Goal: Browse casually: Explore the website without a specific task or goal

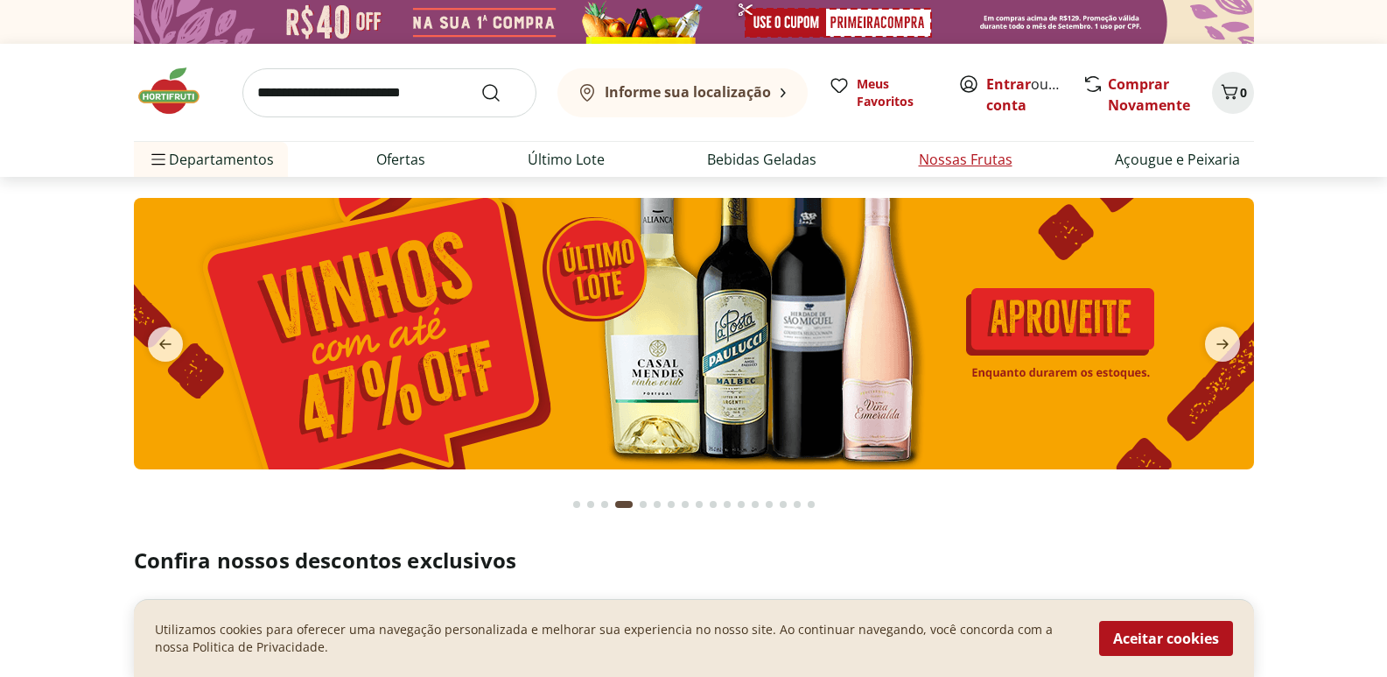
click at [950, 153] on link "Nossas Frutas" at bounding box center [966, 159] width 94 height 21
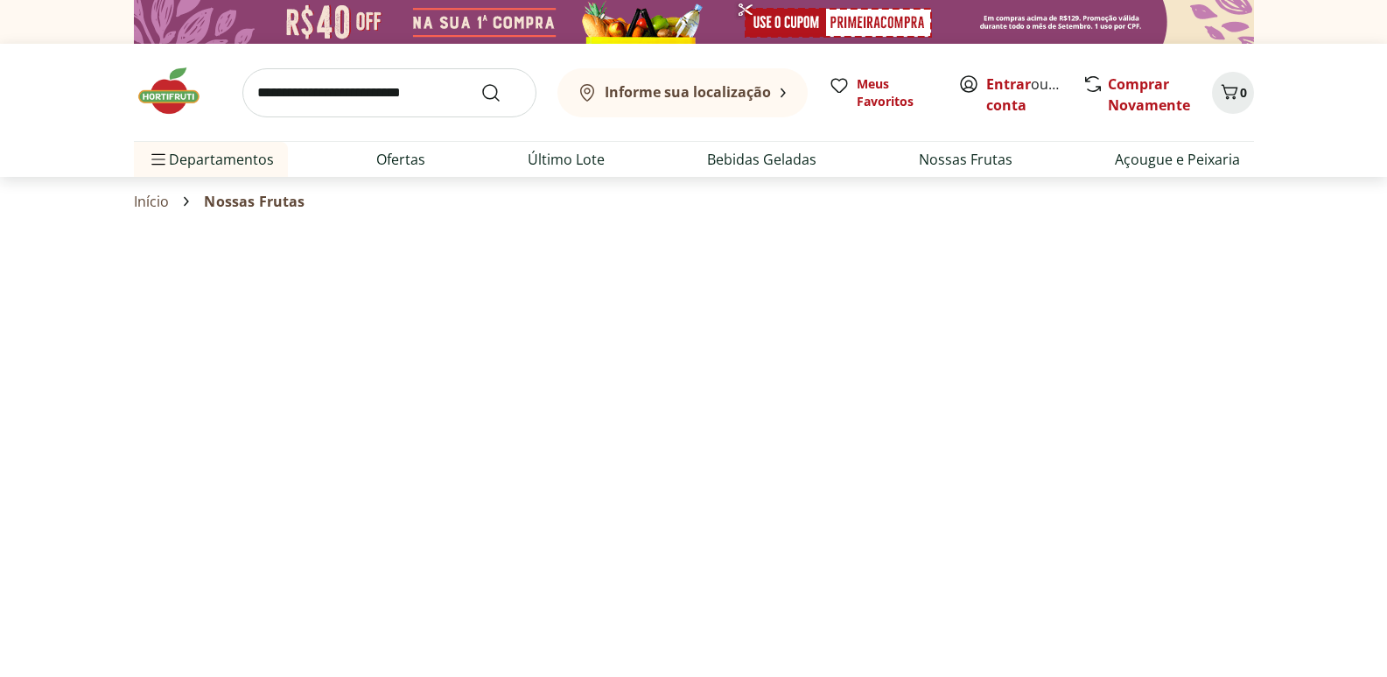
select select "**********"
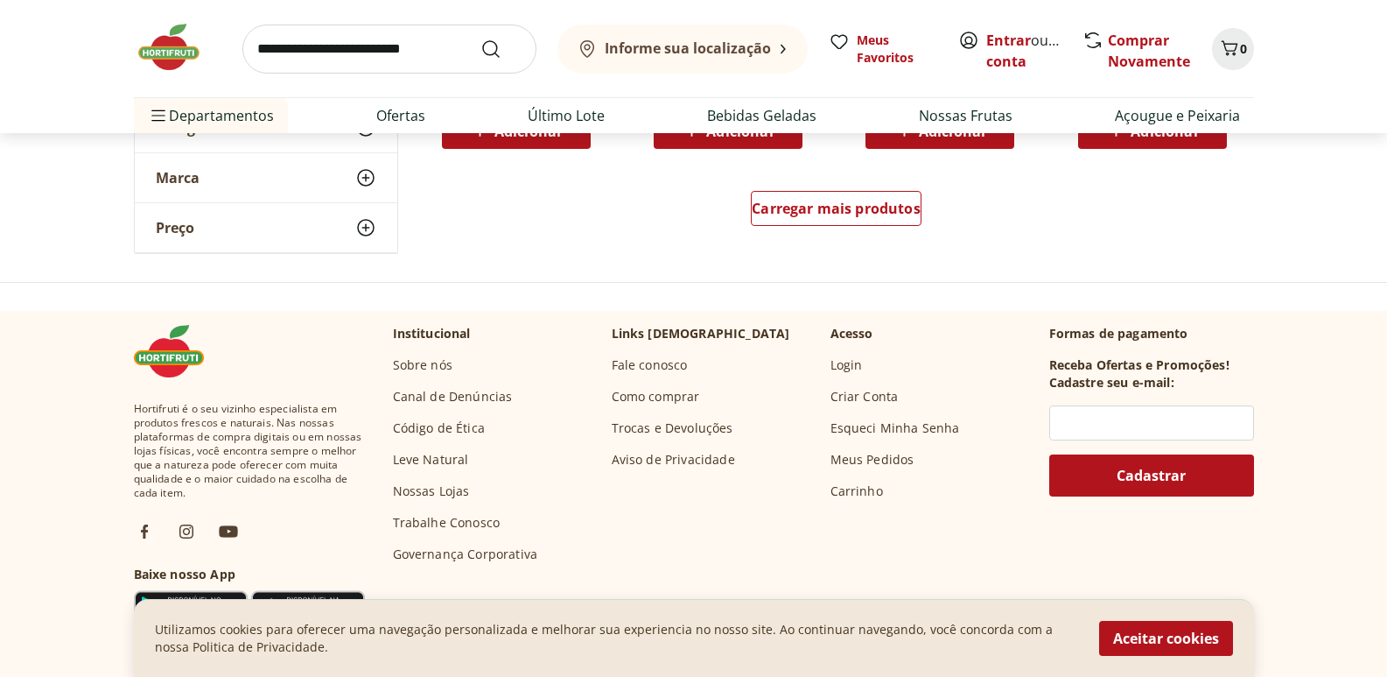
scroll to position [1295, 0]
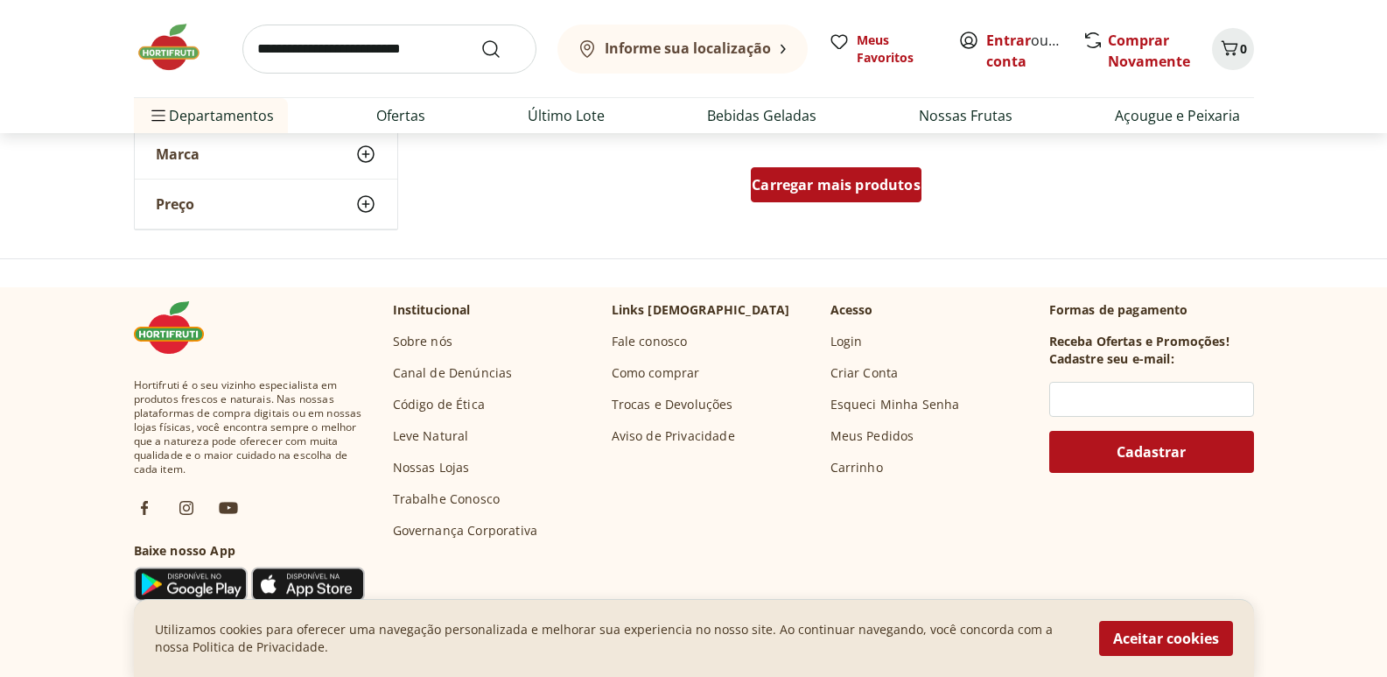
click at [839, 188] on span "Carregar mais produtos" at bounding box center [836, 185] width 169 height 14
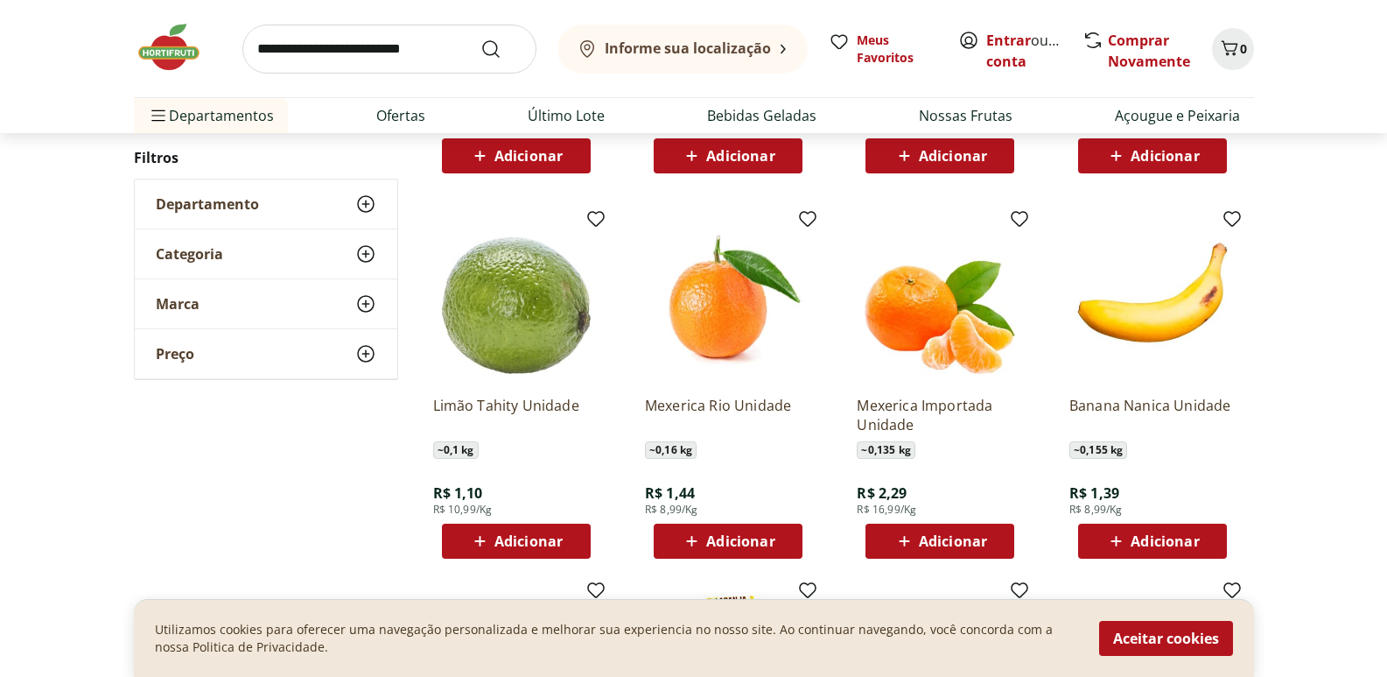
scroll to position [965, 0]
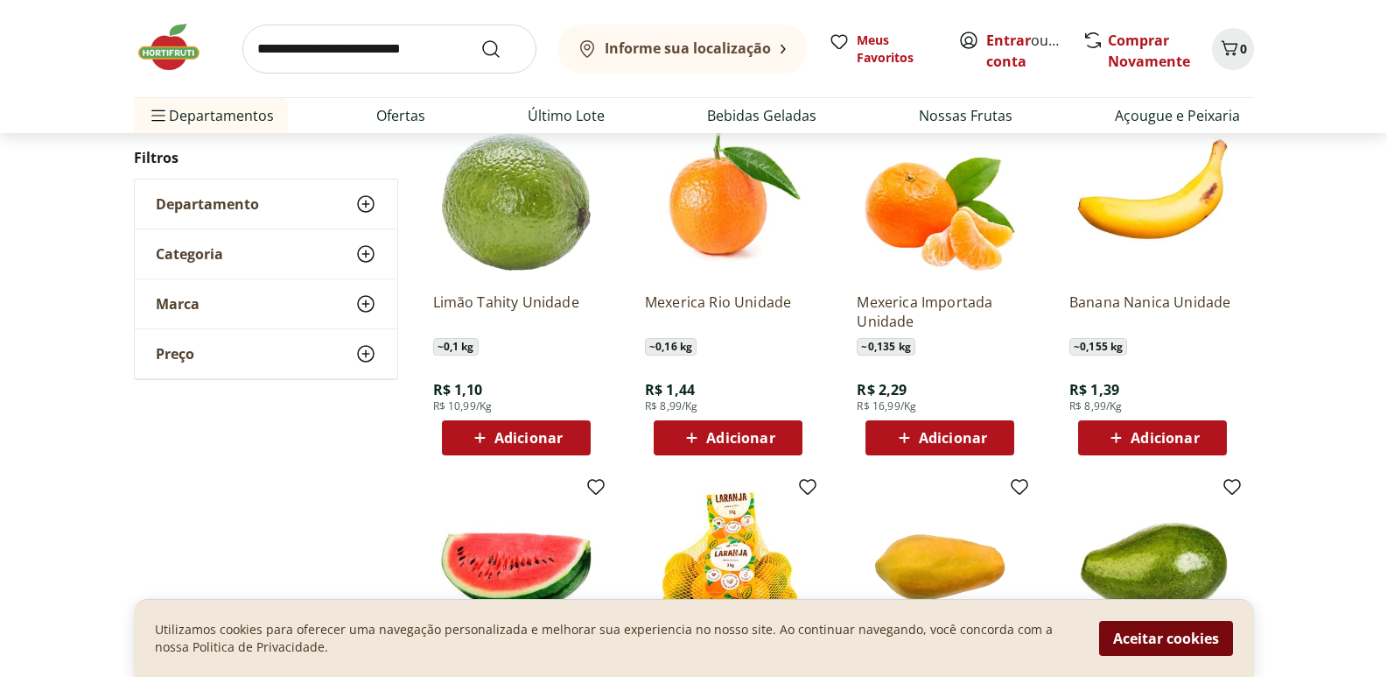
click at [1188, 645] on button "Aceitar cookies" at bounding box center [1166, 638] width 134 height 35
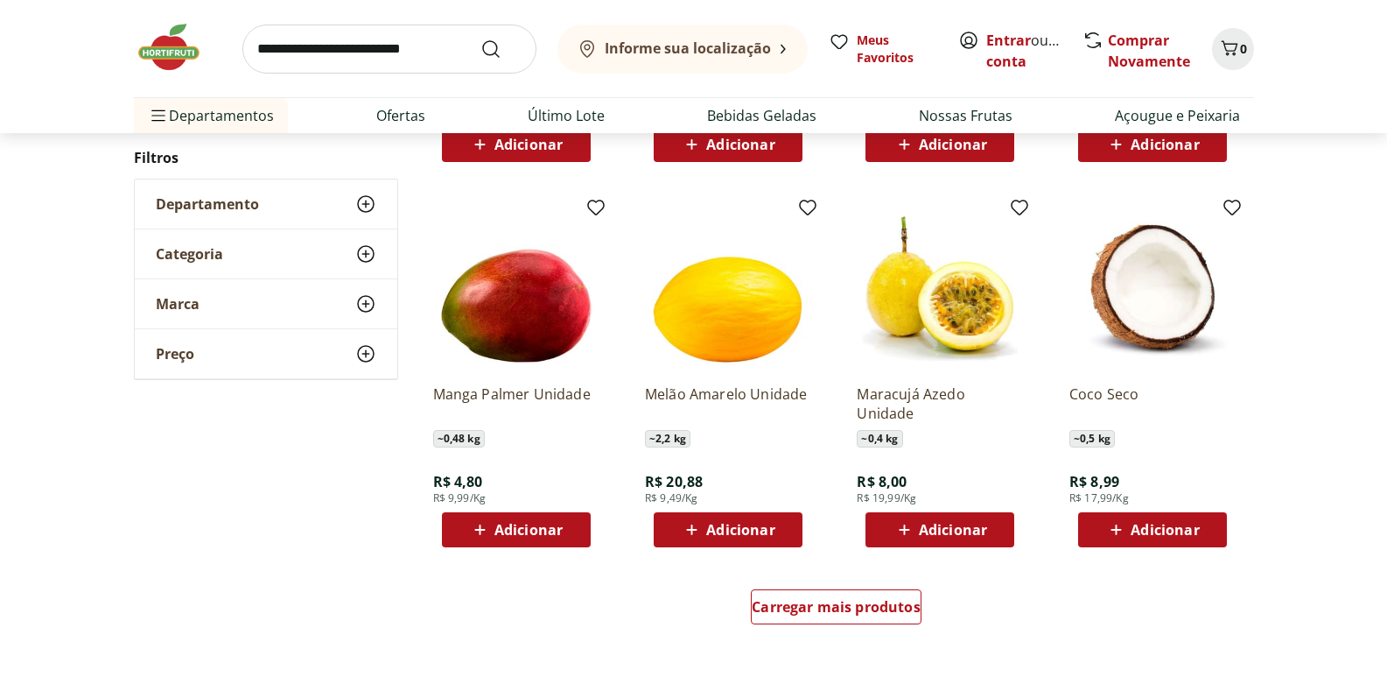
scroll to position [2097, 0]
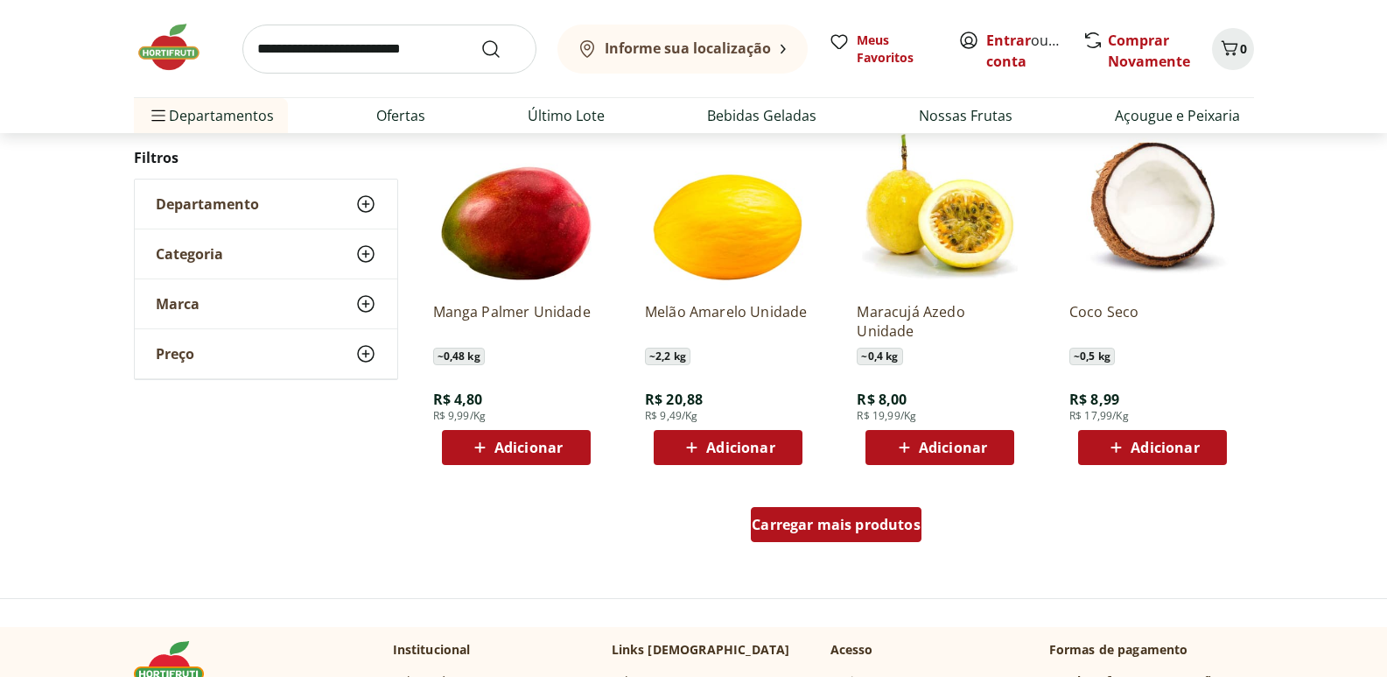
click at [845, 523] on span "Carregar mais produtos" at bounding box center [836, 524] width 169 height 14
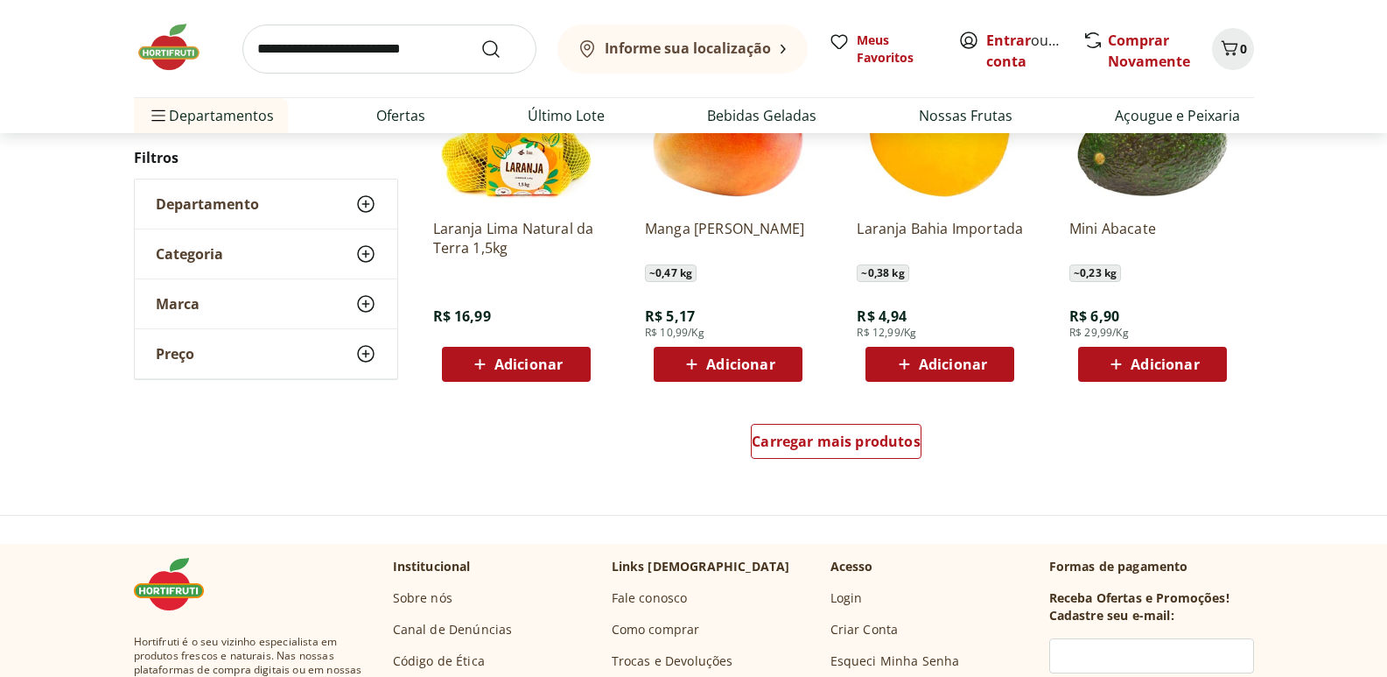
scroll to position [3334, 0]
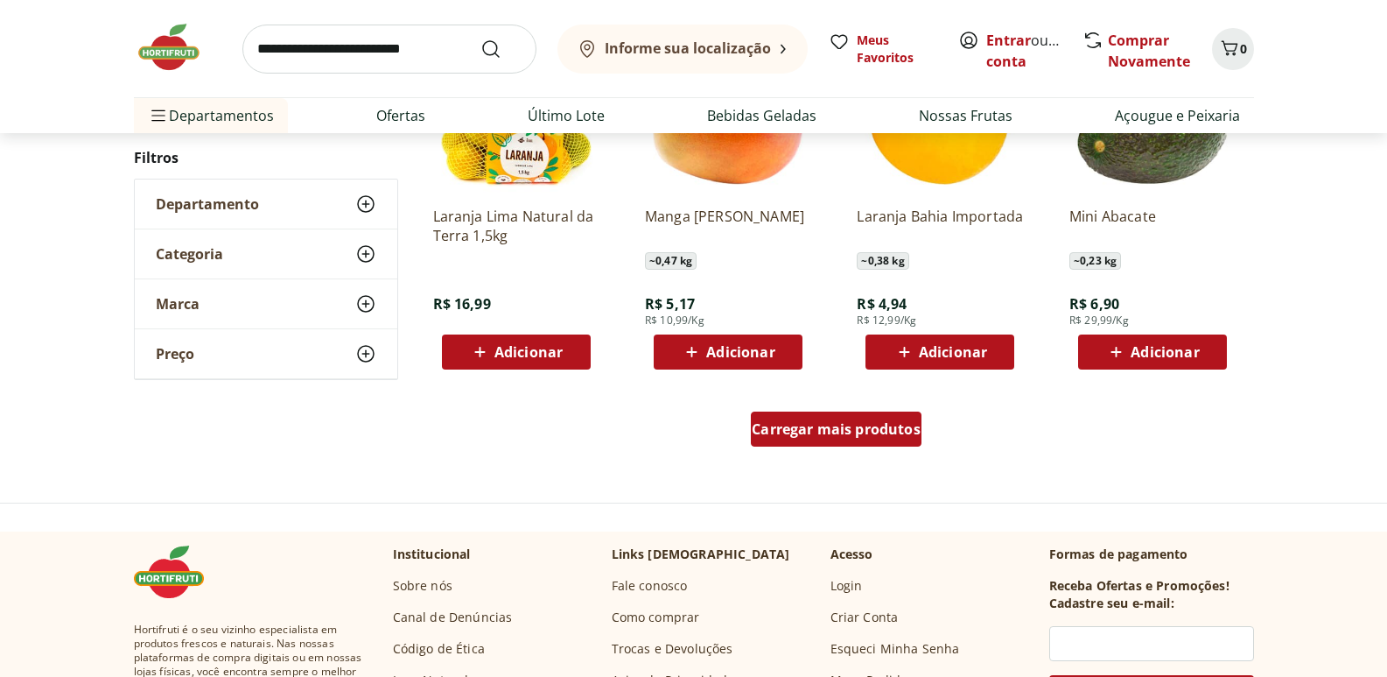
click at [906, 422] on span "Carregar mais produtos" at bounding box center [836, 429] width 169 height 14
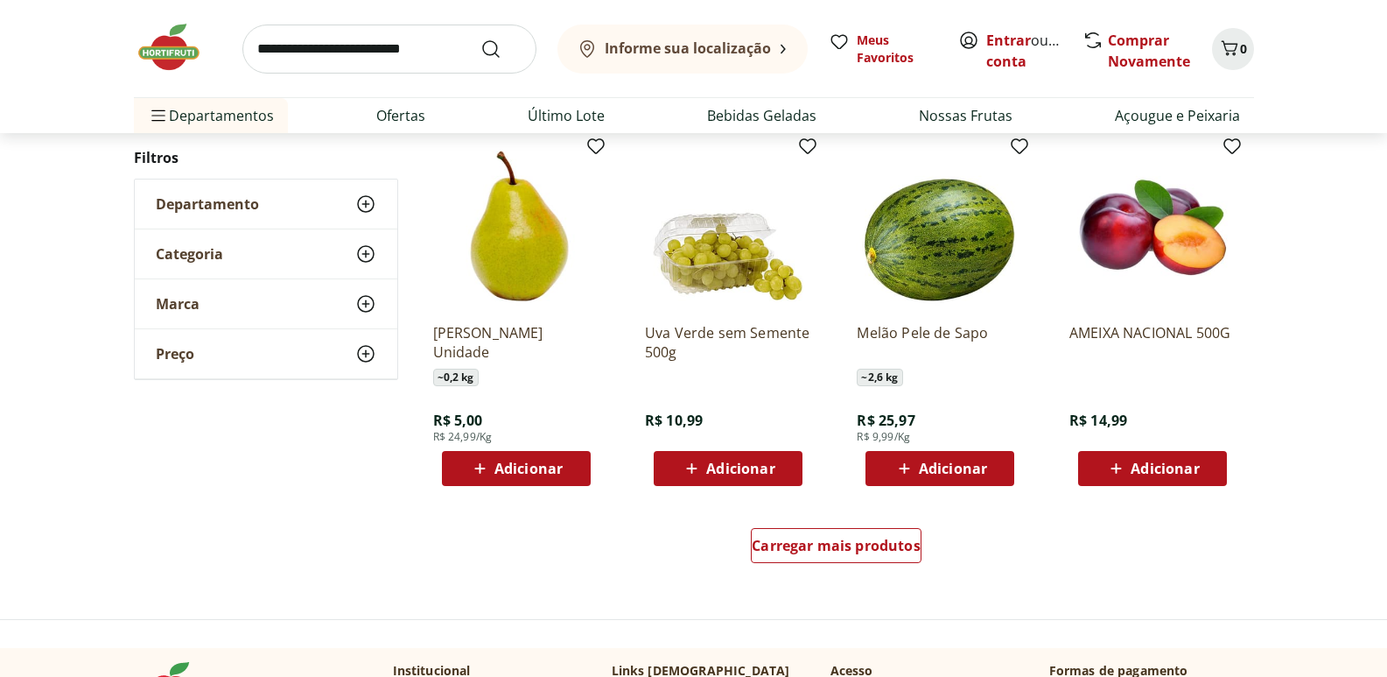
scroll to position [4442, 0]
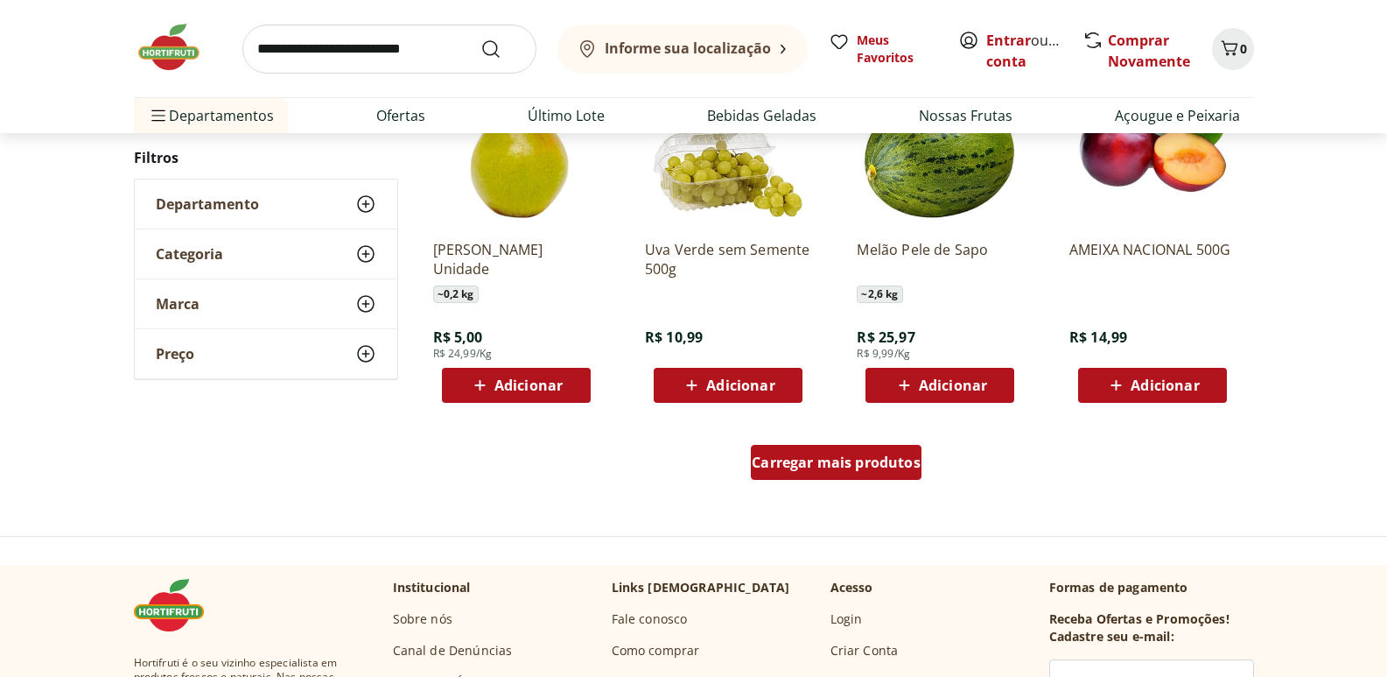
click at [765, 467] on span "Carregar mais produtos" at bounding box center [836, 462] width 169 height 14
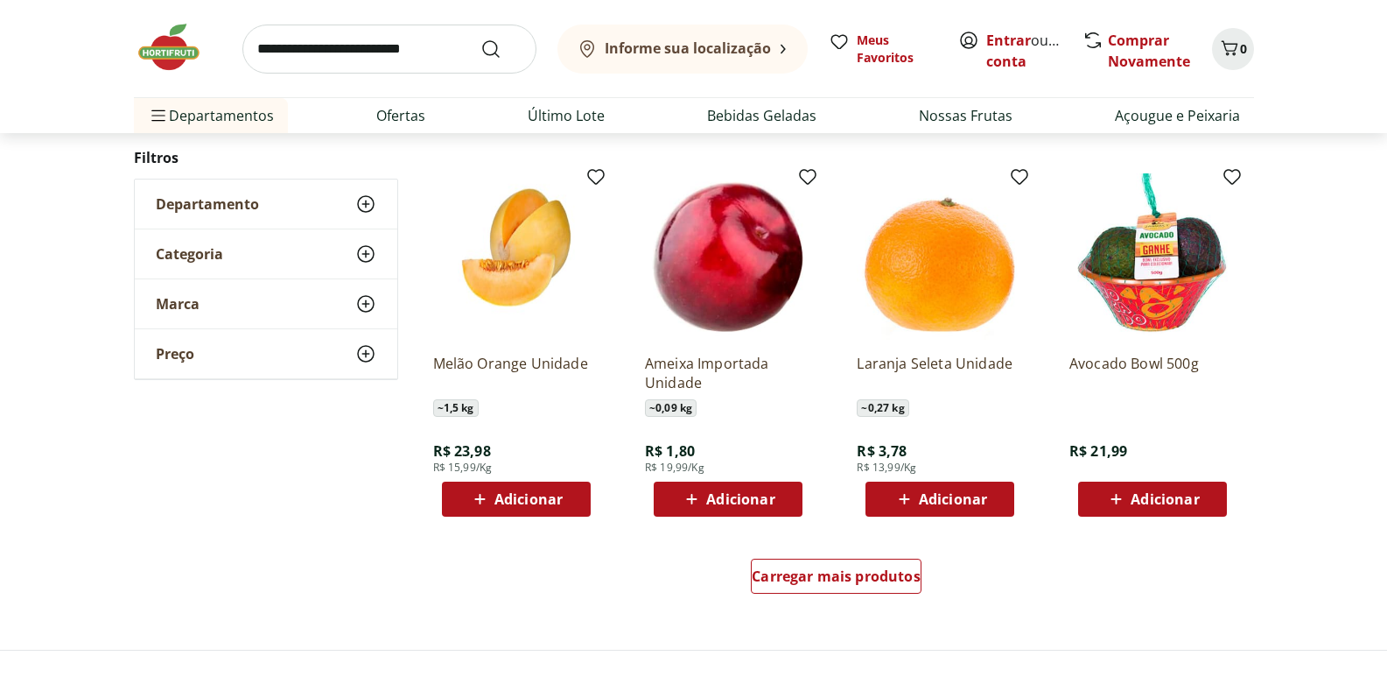
scroll to position [5504, 0]
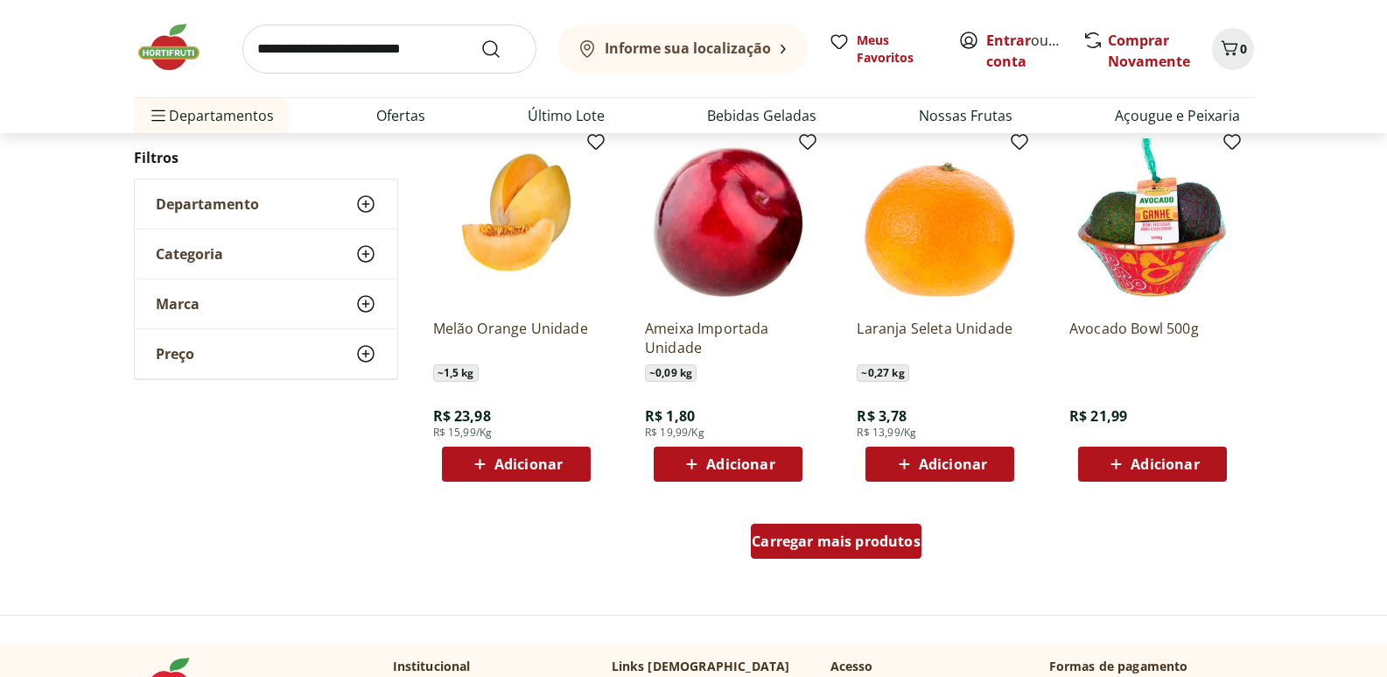
click at [882, 551] on div "Carregar mais produtos" at bounding box center [836, 540] width 171 height 35
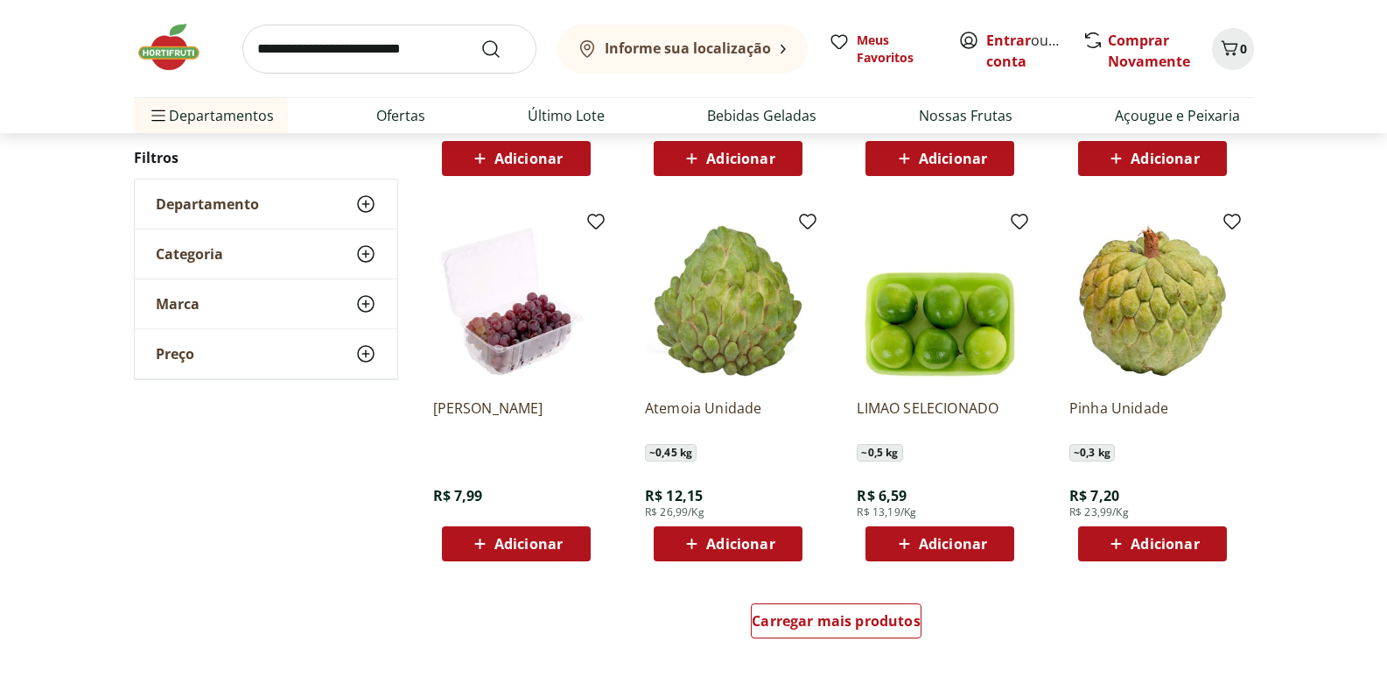
scroll to position [6612, 0]
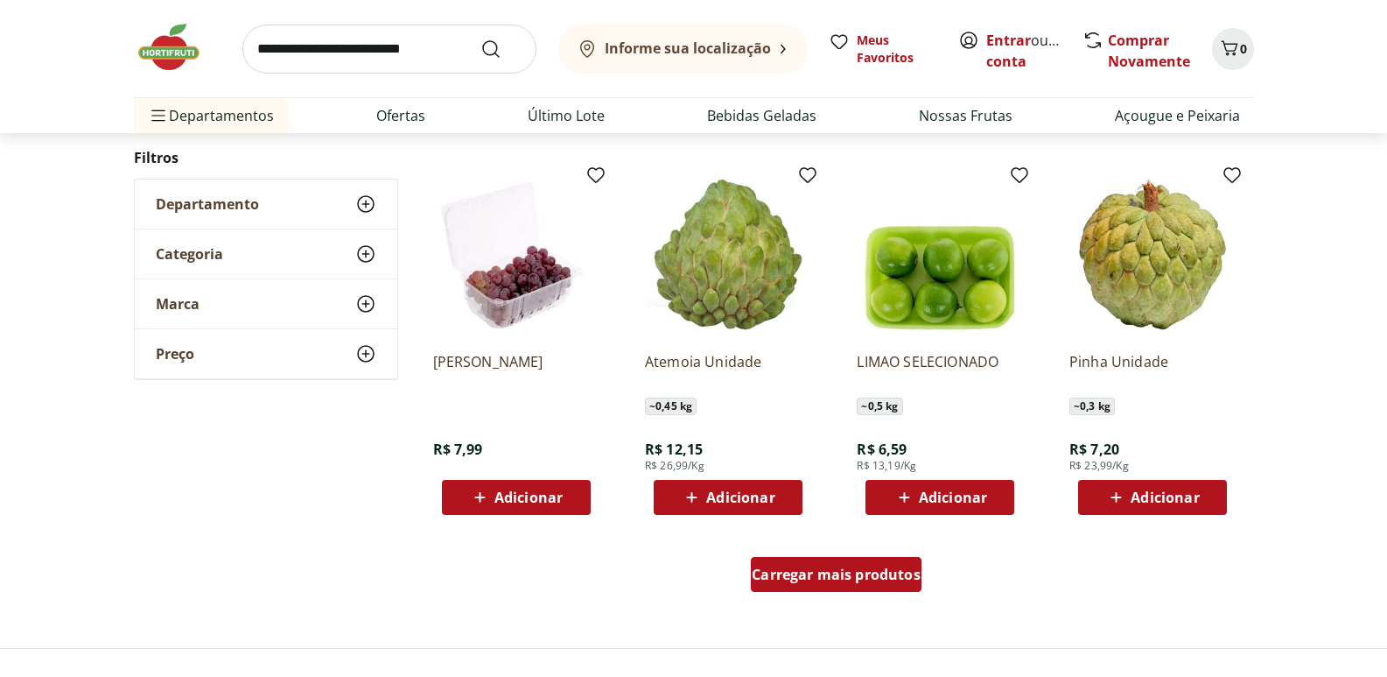
click at [889, 580] on span "Carregar mais produtos" at bounding box center [836, 574] width 169 height 14
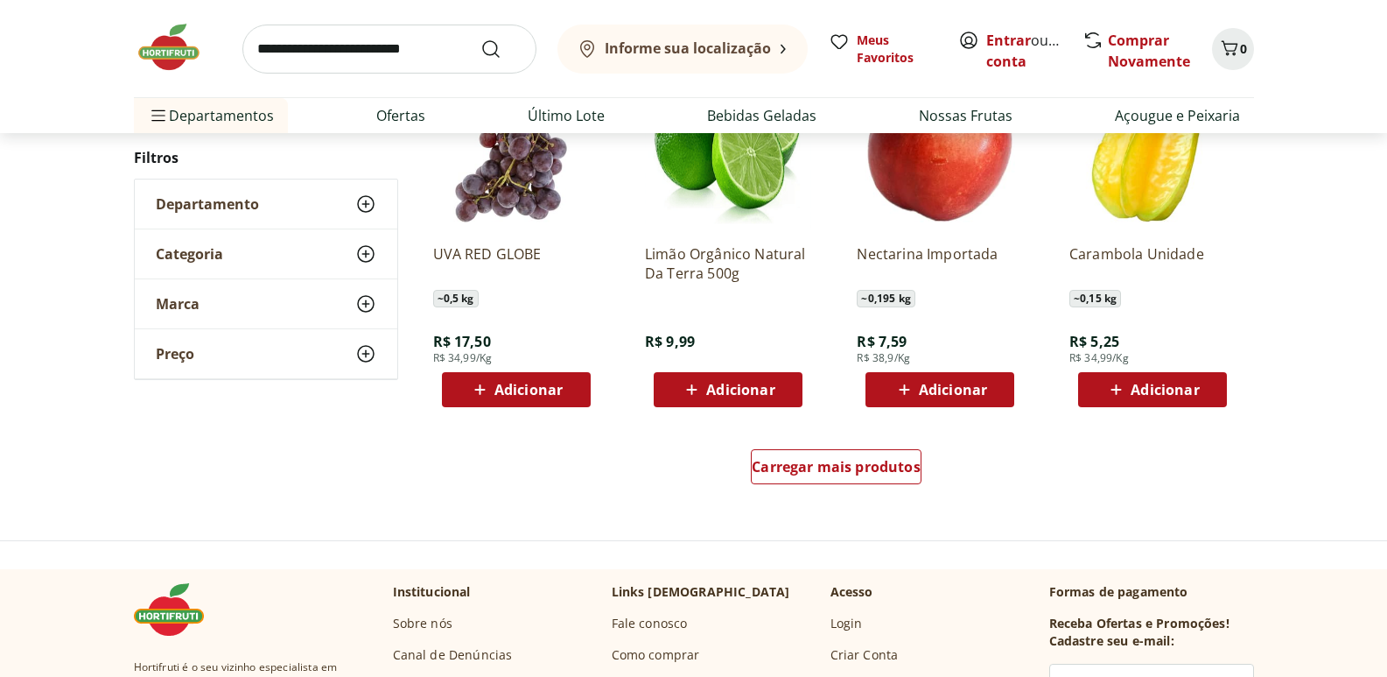
scroll to position [7873, 0]
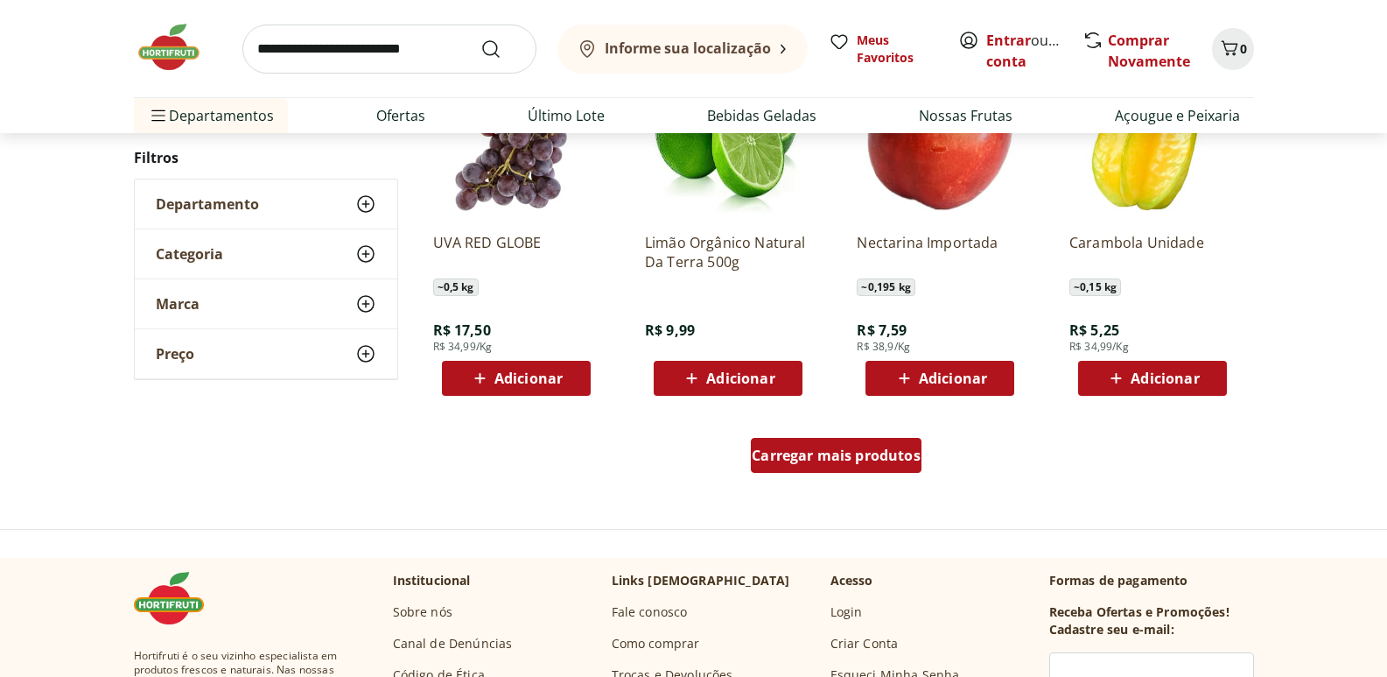
click at [824, 457] on span "Carregar mais produtos" at bounding box center [836, 455] width 169 height 14
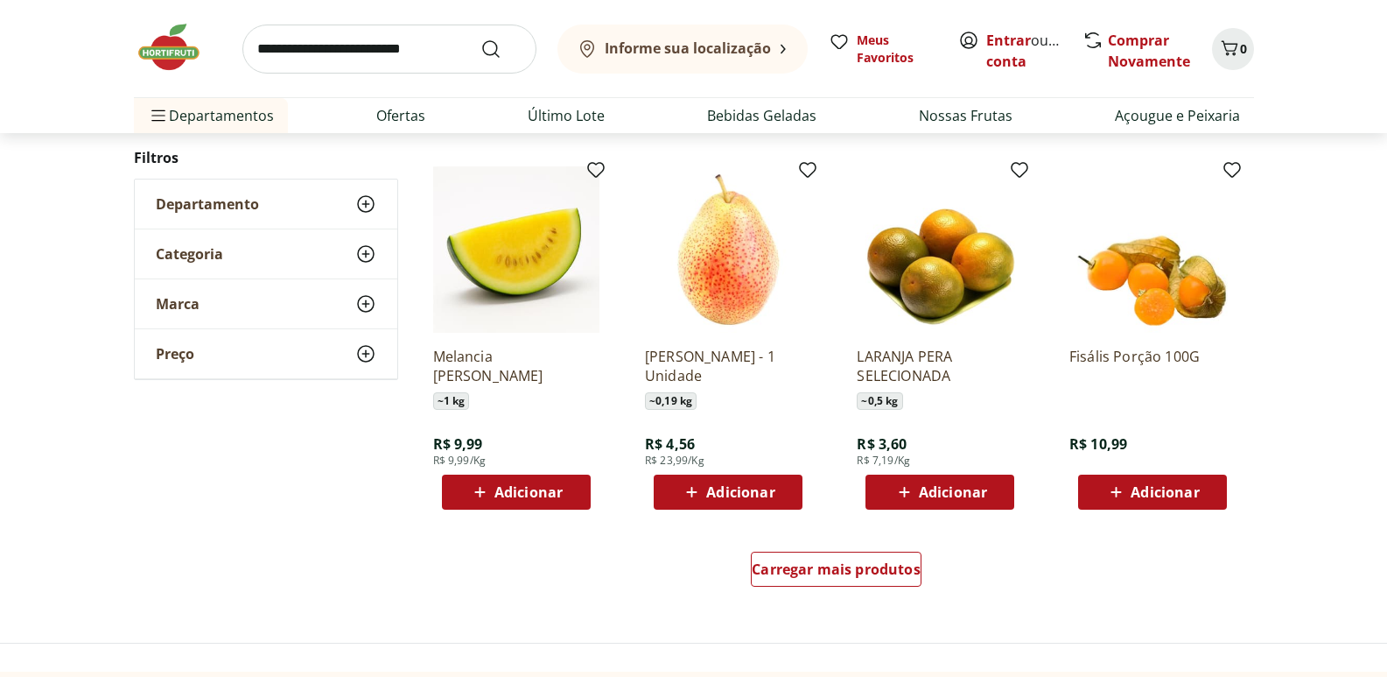
scroll to position [8981, 0]
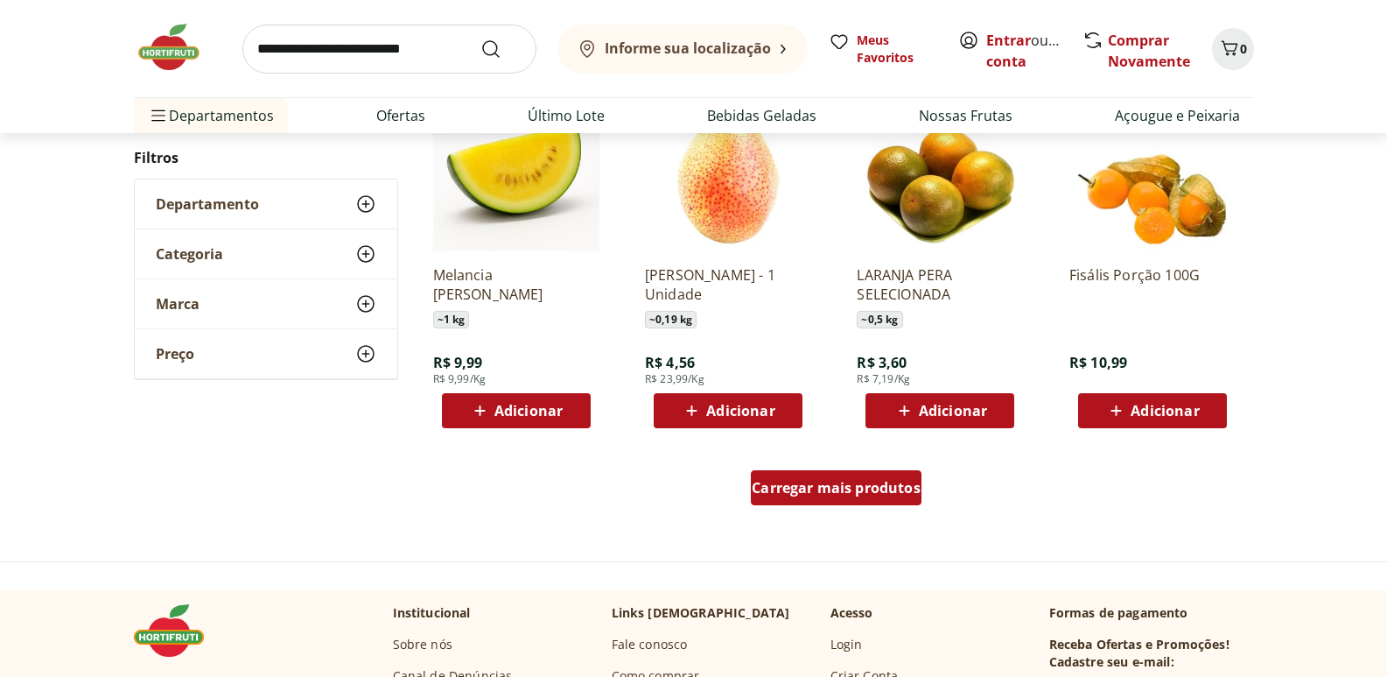
click at [876, 476] on div "Carregar mais produtos" at bounding box center [836, 487] width 171 height 35
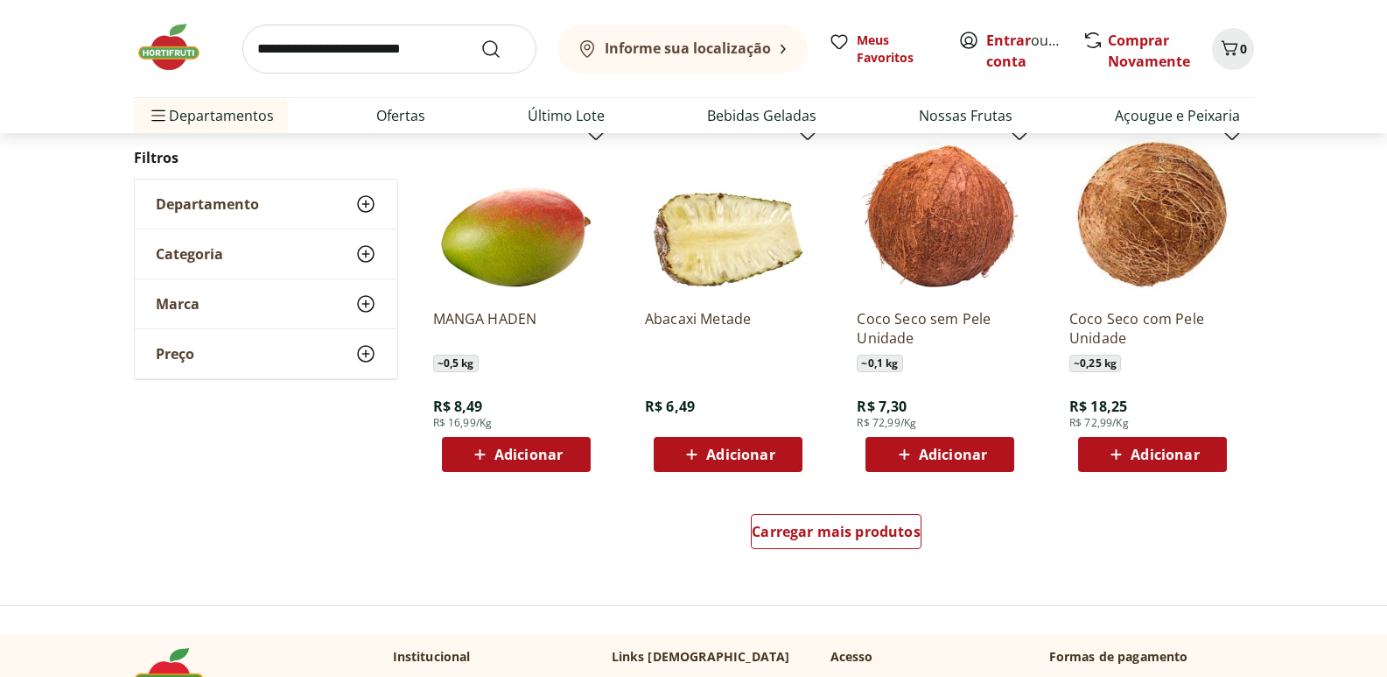
scroll to position [10114, 0]
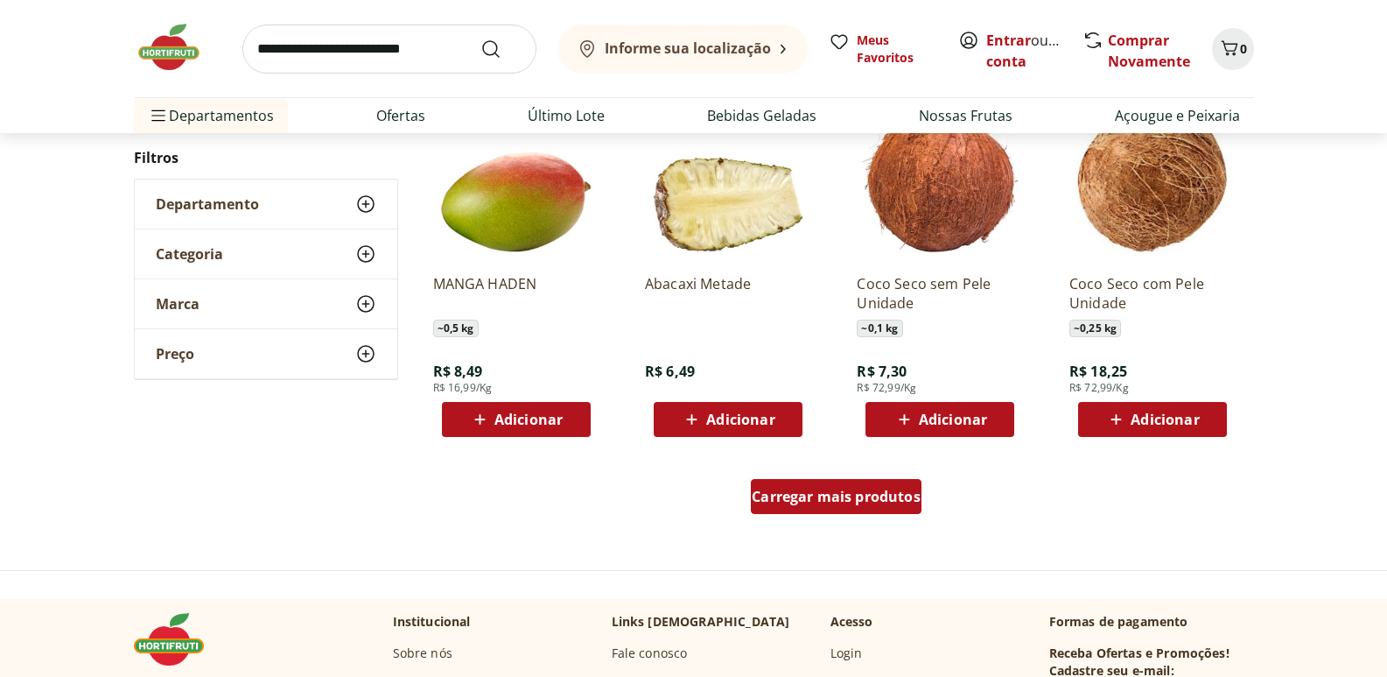
click at [898, 508] on div "Carregar mais produtos" at bounding box center [836, 496] width 171 height 35
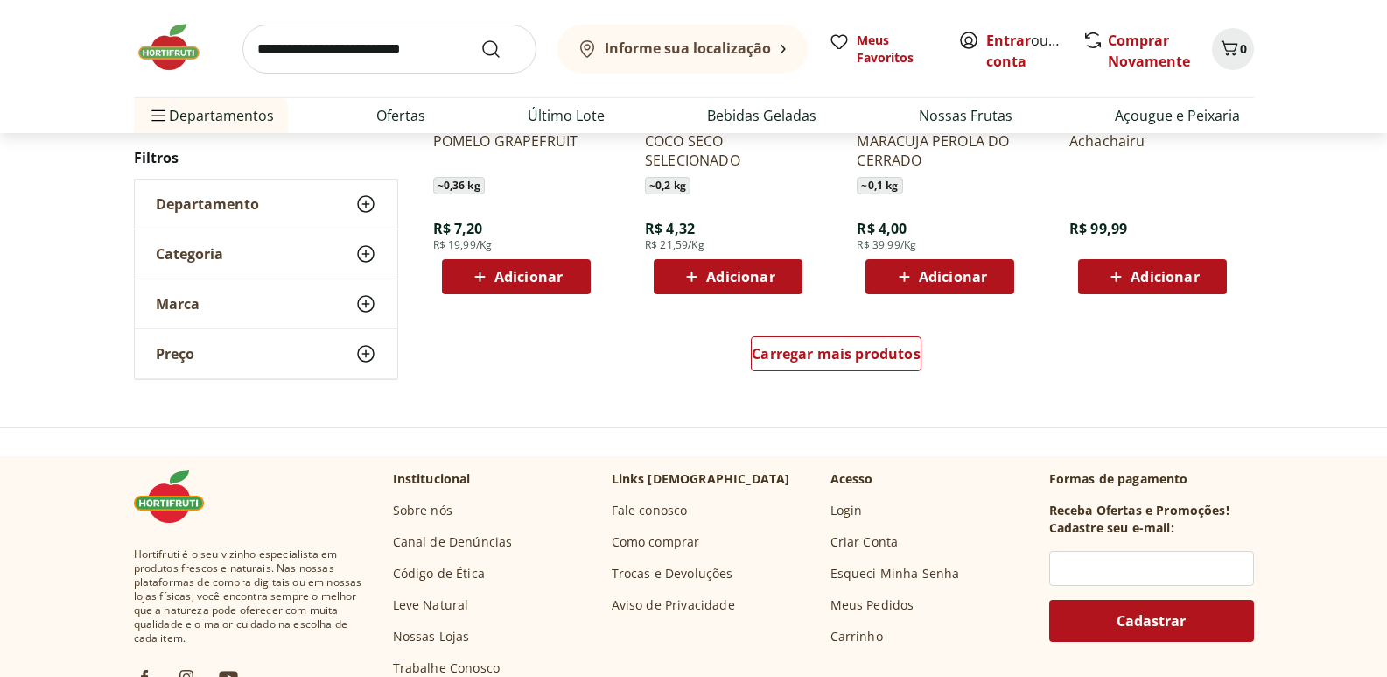
scroll to position [11444, 0]
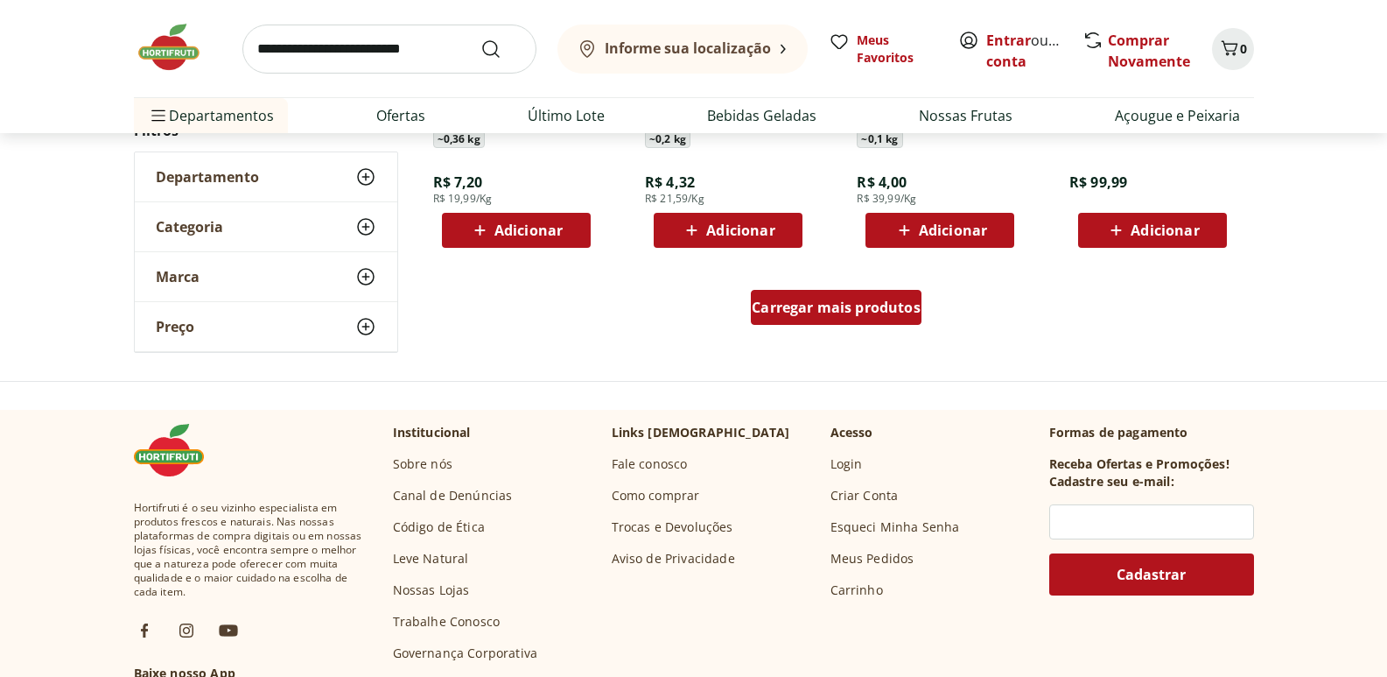
click at [908, 312] on span "Carregar mais produtos" at bounding box center [836, 307] width 169 height 14
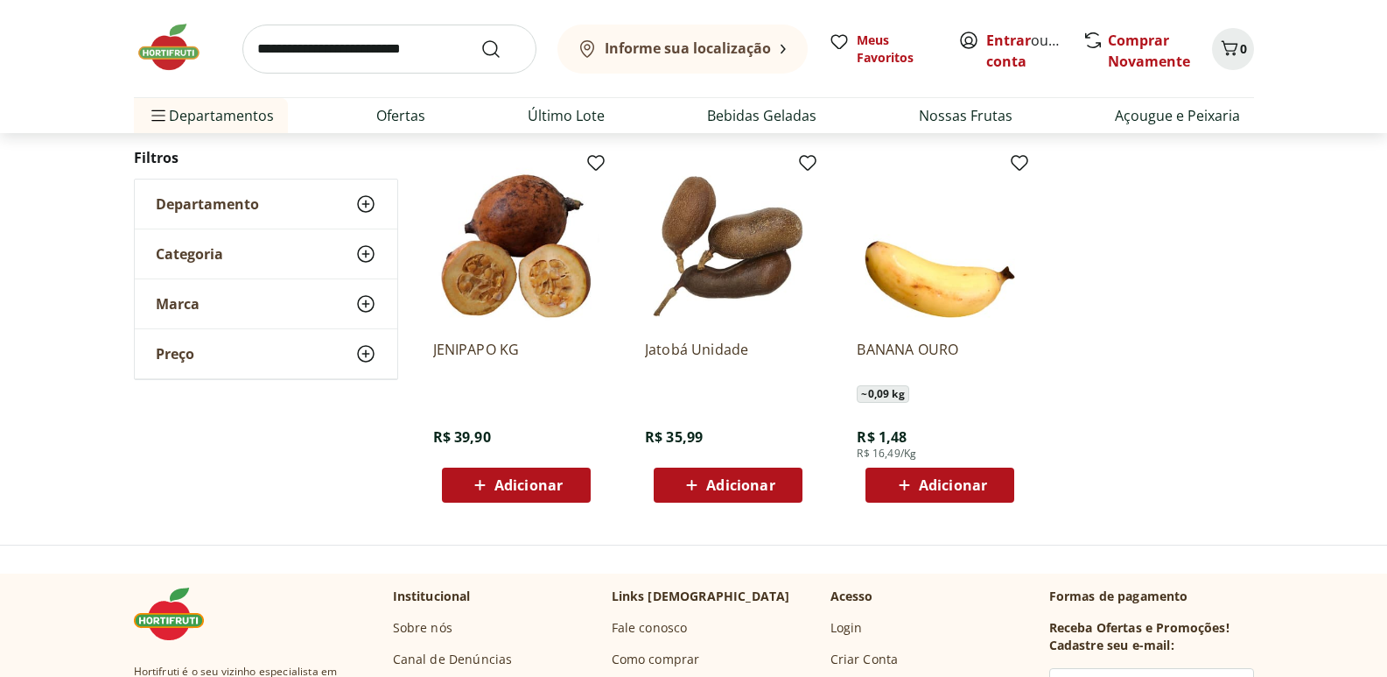
scroll to position [263, 0]
